Goal: Check status: Check status

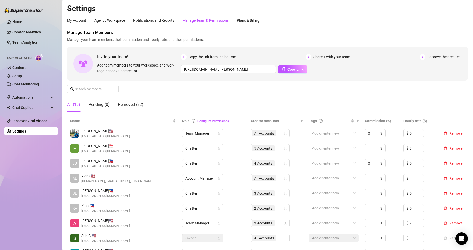
click at [22, 74] on link "Setup" at bounding box center [17, 76] width 10 height 4
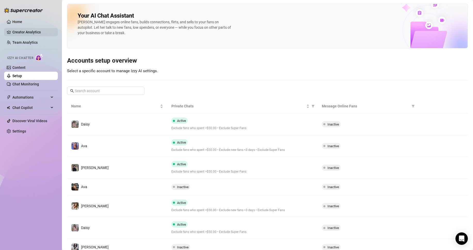
click at [22, 32] on link "Creator Analytics" at bounding box center [32, 32] width 41 height 8
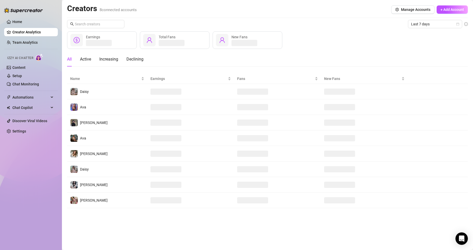
click at [436, 28] on div "Last 7 days Earnings Total Fans New Fans All Active Increasing Declining Name E…" at bounding box center [267, 114] width 401 height 188
click at [436, 26] on span "Last 7 days" at bounding box center [435, 24] width 48 height 8
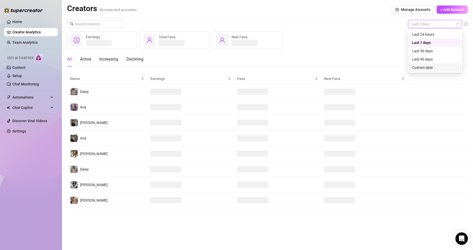
click at [424, 70] on div "Custom date" at bounding box center [435, 68] width 46 height 6
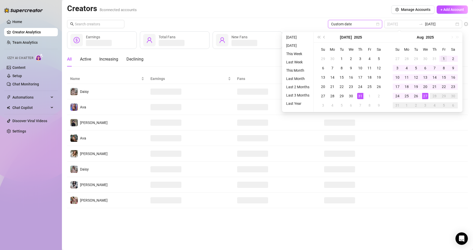
type input "[DATE]"
drag, startPoint x: 443, startPoint y: 60, endPoint x: 430, endPoint y: 77, distance: 21.0
click at [443, 61] on div "1" at bounding box center [444, 59] width 6 height 6
type input "[DATE]"
click at [427, 97] on div "27" at bounding box center [426, 96] width 6 height 6
